Goal: Find specific page/section: Find specific page/section

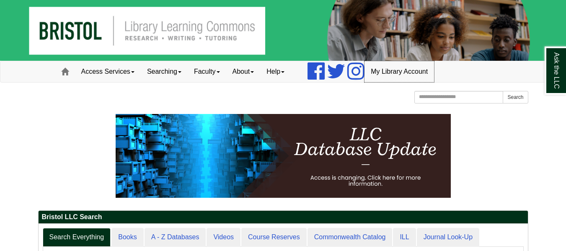
click at [381, 70] on link "My Library Account" at bounding box center [399, 71] width 70 height 21
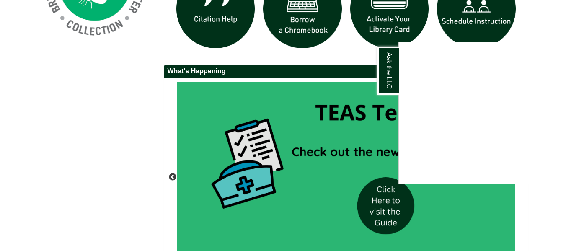
scroll to position [716, 0]
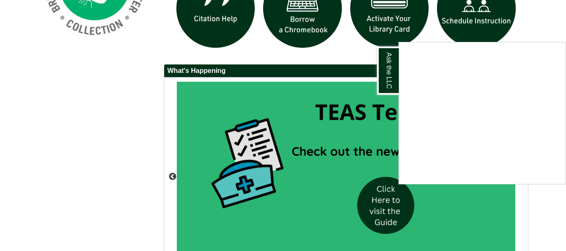
click at [398, 10] on div "Ask the LLC" at bounding box center [283, 125] width 566 height 251
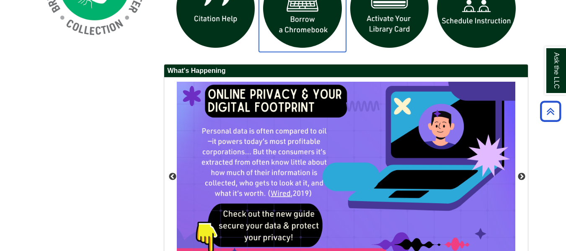
click at [315, 31] on img "slideshow" at bounding box center [302, 8] width 87 height 87
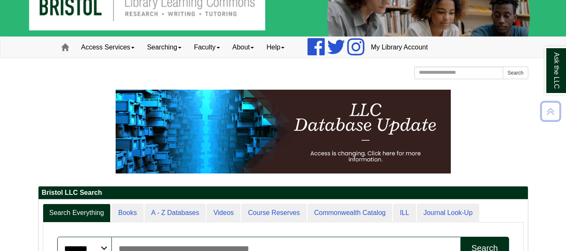
scroll to position [0, 0]
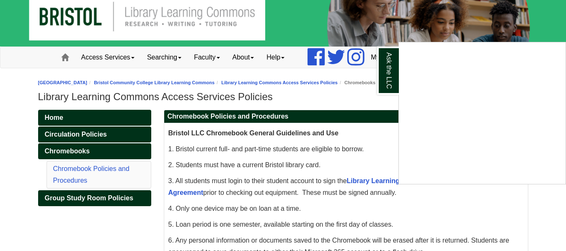
scroll to position [14, 0]
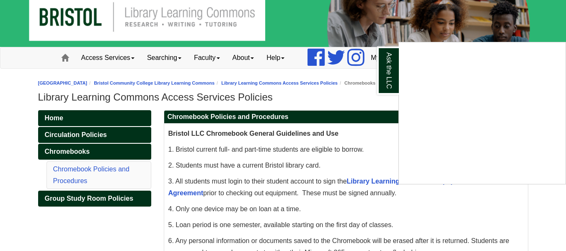
click at [121, 57] on div "Ask the LLC" at bounding box center [283, 125] width 566 height 251
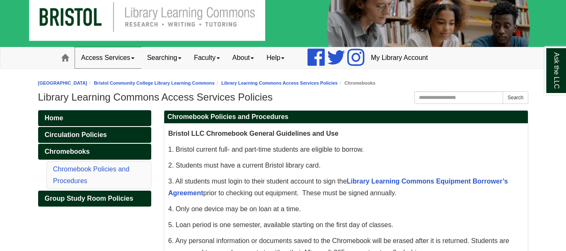
click at [130, 58] on link "Access Services" at bounding box center [108, 57] width 66 height 21
